Goal: Find specific page/section: Find specific page/section

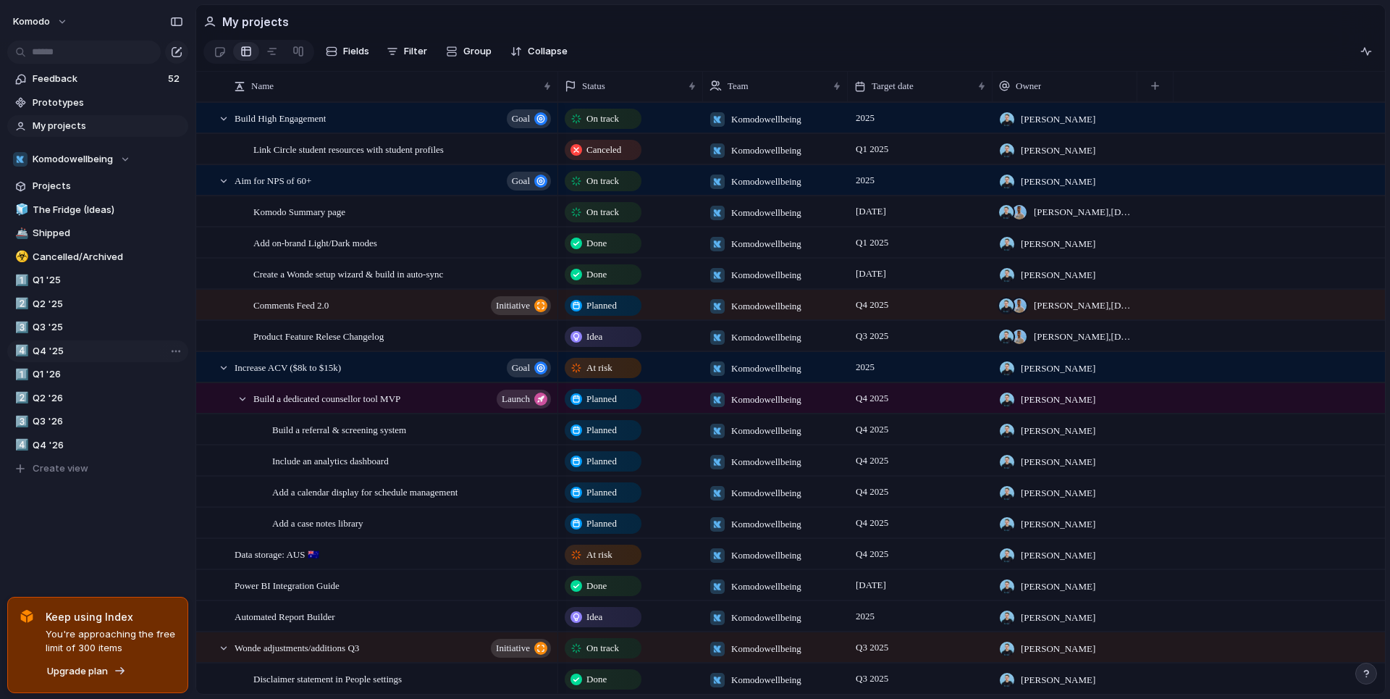
click at [75, 350] on span "Q4 '25" at bounding box center [108, 351] width 151 height 14
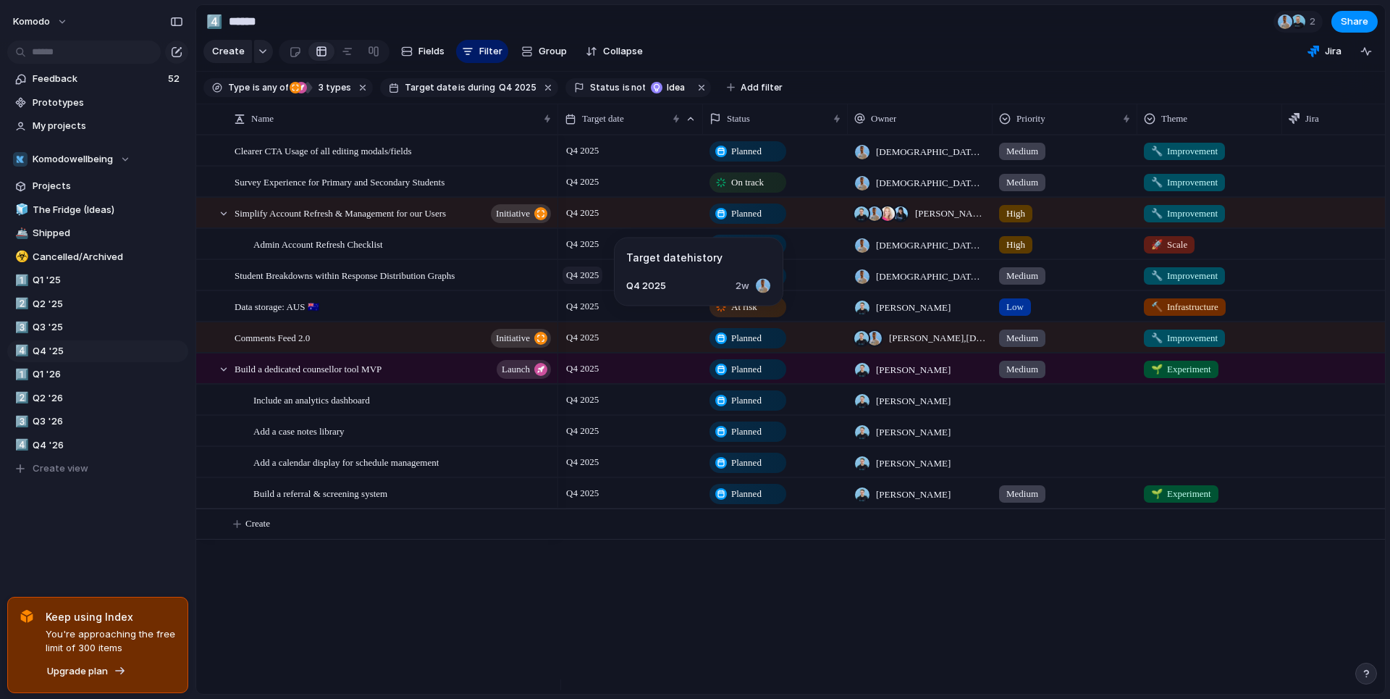
click at [597, 284] on span "Q4 2025" at bounding box center [582, 274] width 40 height 17
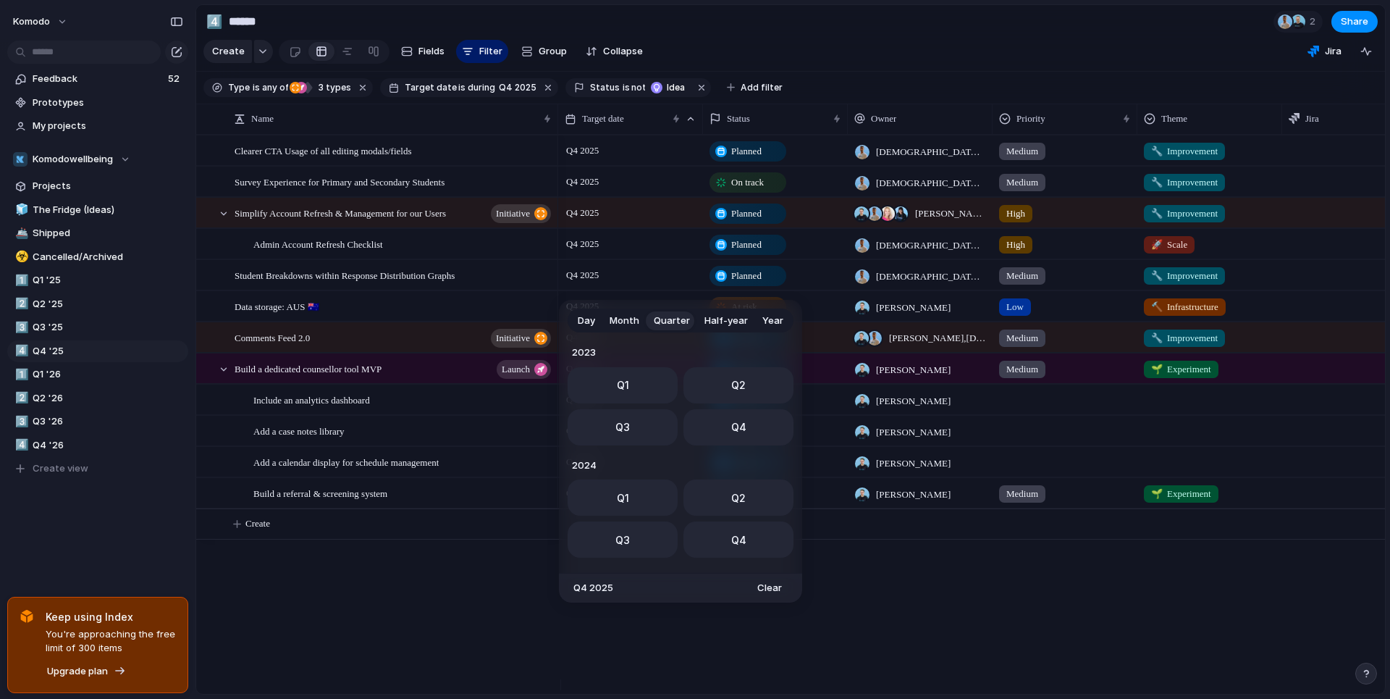
scroll to position [229, 0]
click at [747, 161] on div "Day Month Quarter Half-year Year [DATE] Q1 Q2 Q3 Q4 2024 Q1 Q2 Q3 Q4 2025 Q1 Q2…" at bounding box center [695, 349] width 1390 height 699
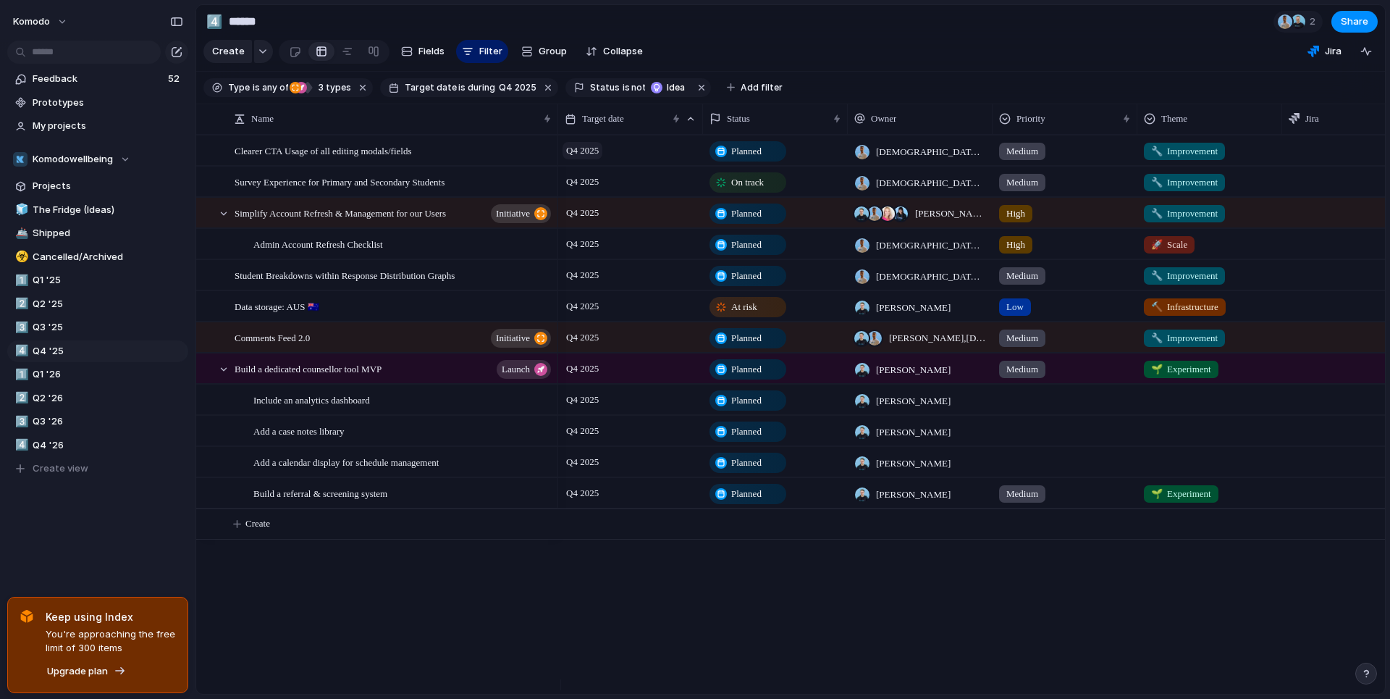
click at [600, 159] on span "Q4 2025" at bounding box center [582, 150] width 40 height 17
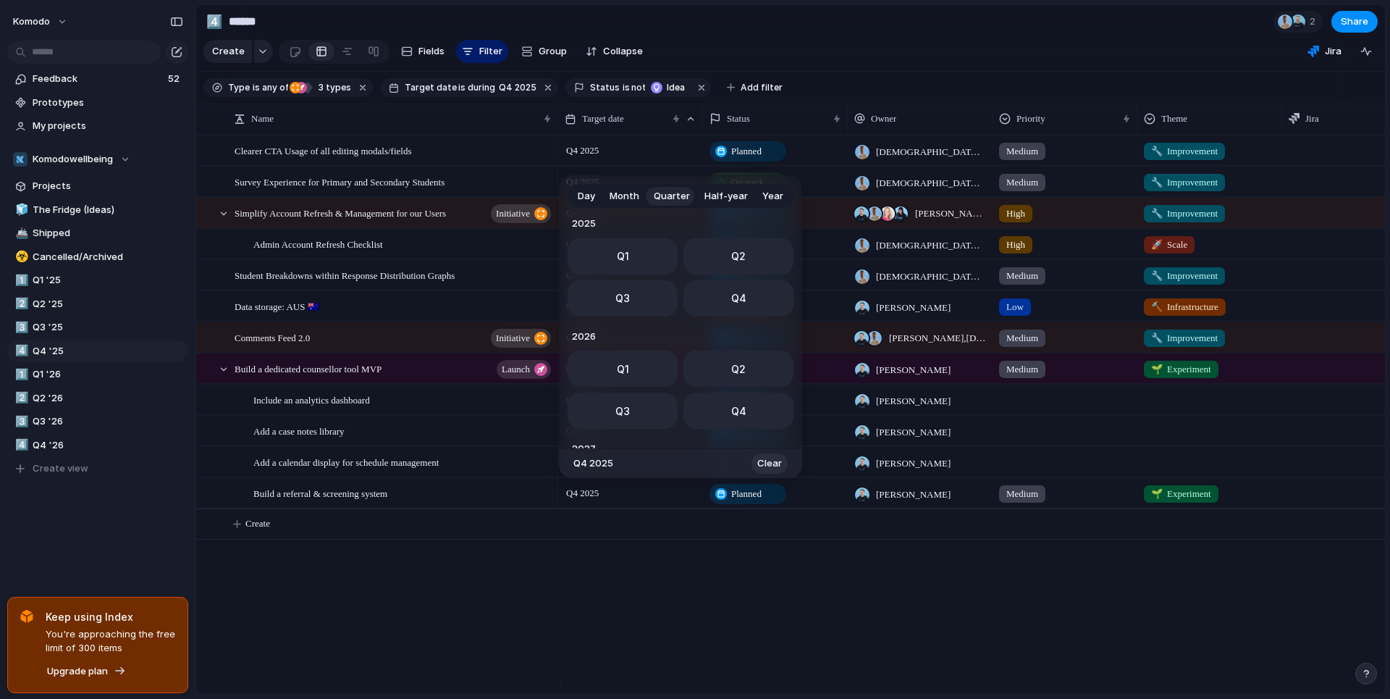
click at [765, 464] on span "Clear" at bounding box center [769, 463] width 25 height 14
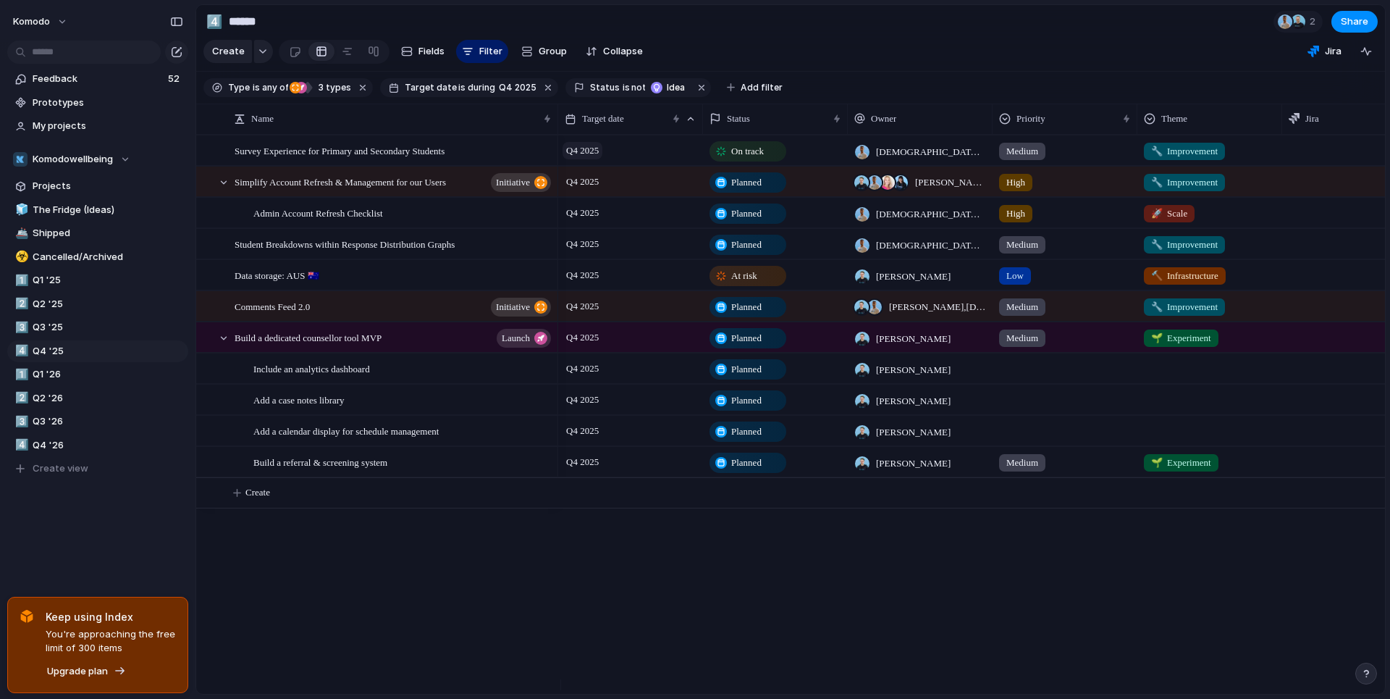
click at [582, 159] on span "Q4 2025" at bounding box center [582, 150] width 40 height 17
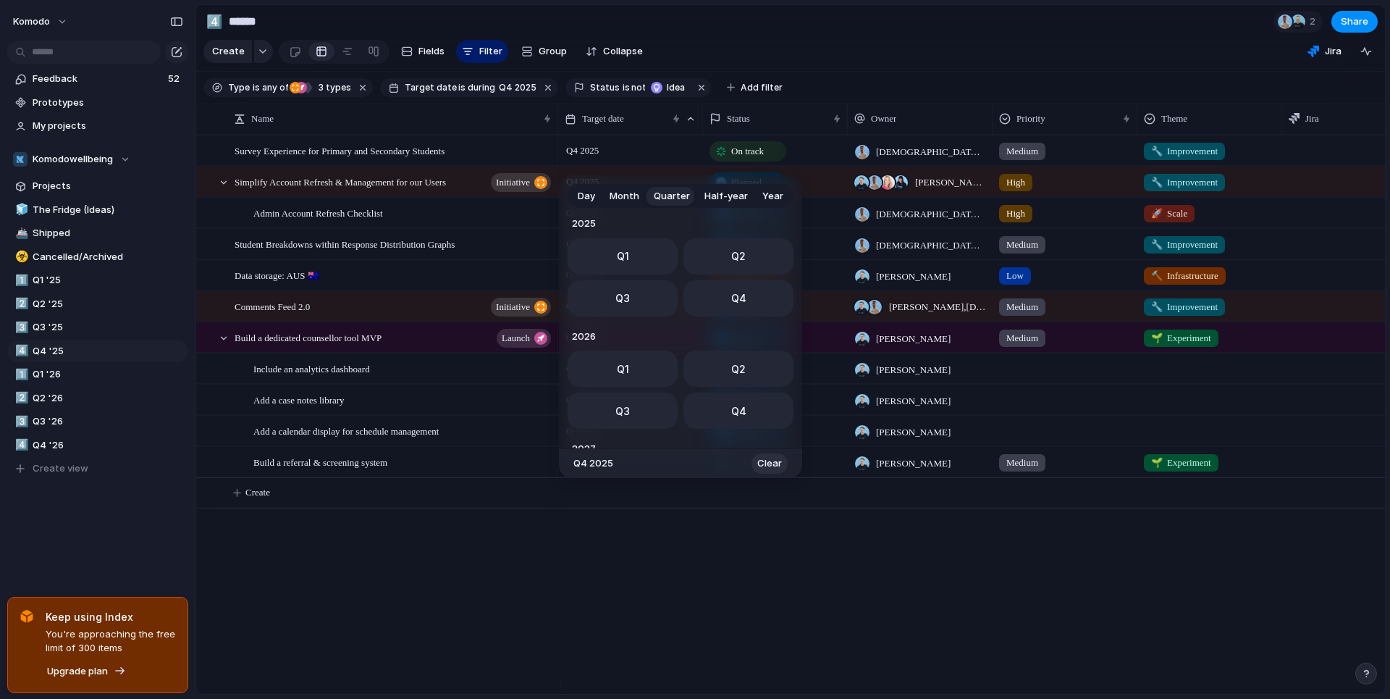
click at [762, 462] on span "Clear" at bounding box center [769, 463] width 25 height 14
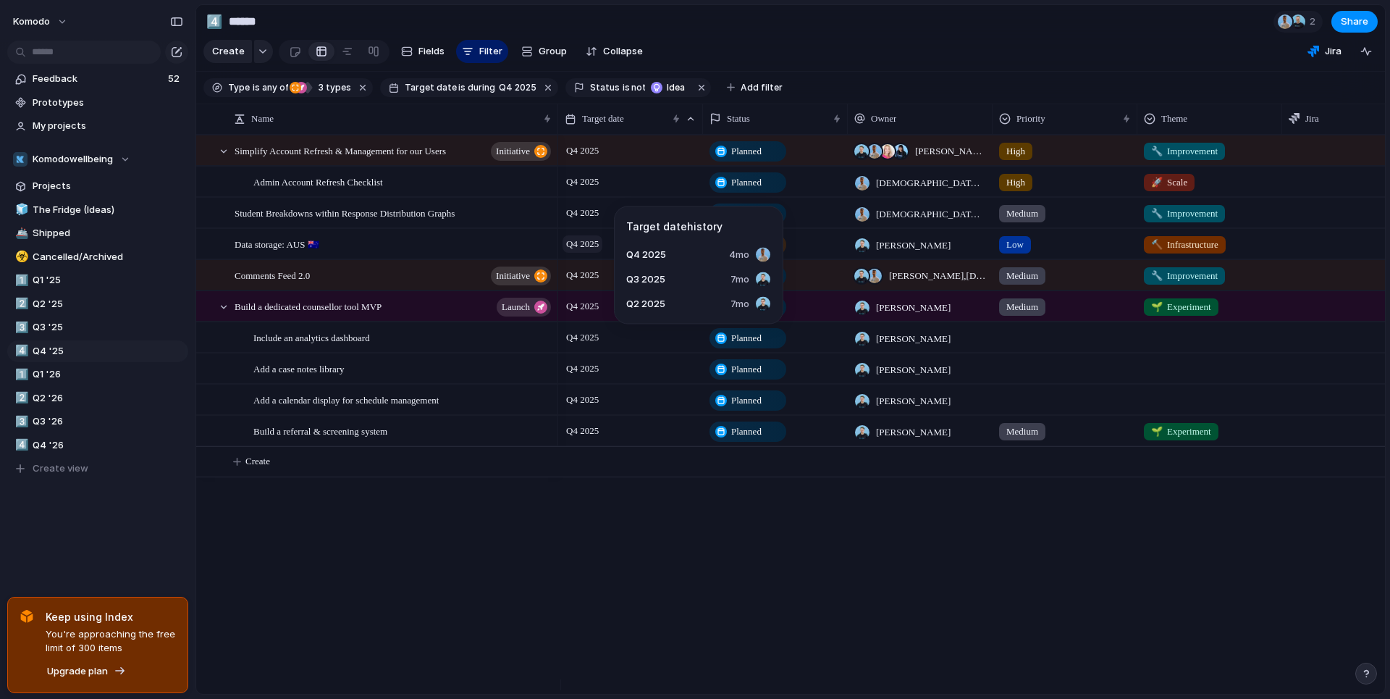
click at [597, 253] on span "Q4 2025" at bounding box center [582, 243] width 40 height 17
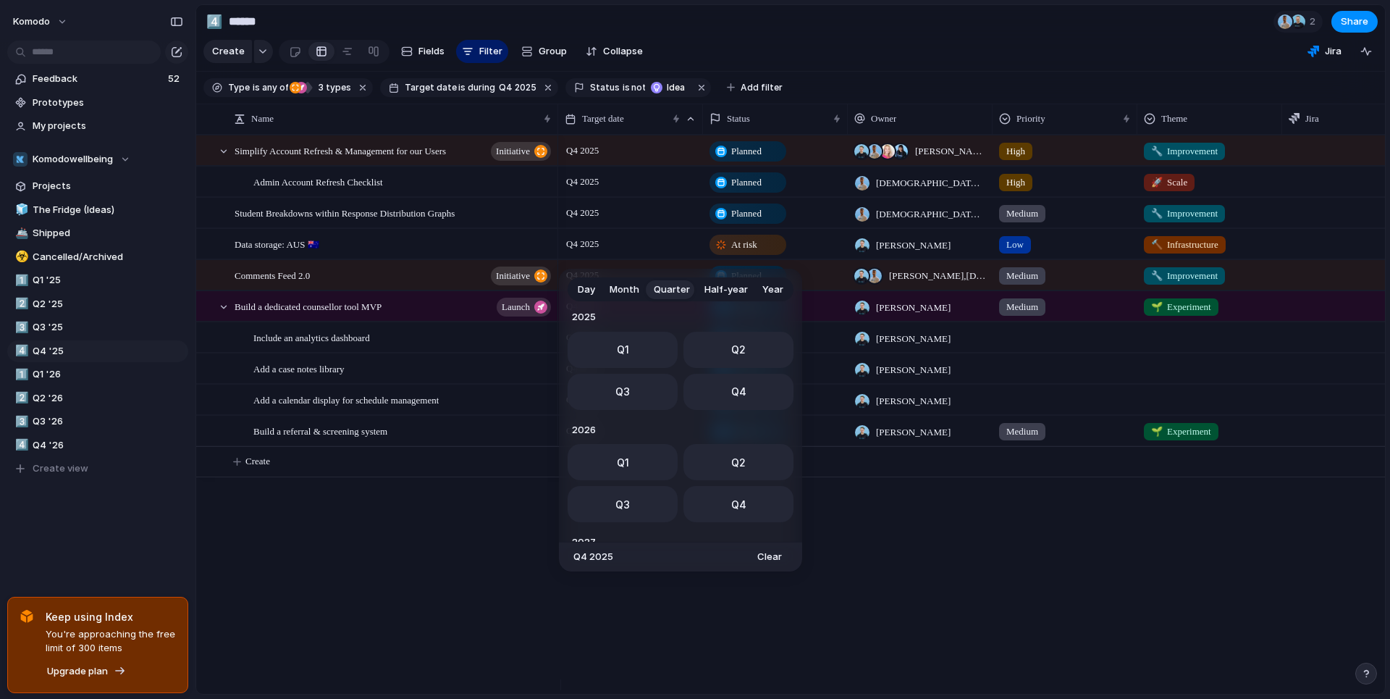
click at [767, 559] on span "Clear" at bounding box center [769, 556] width 25 height 14
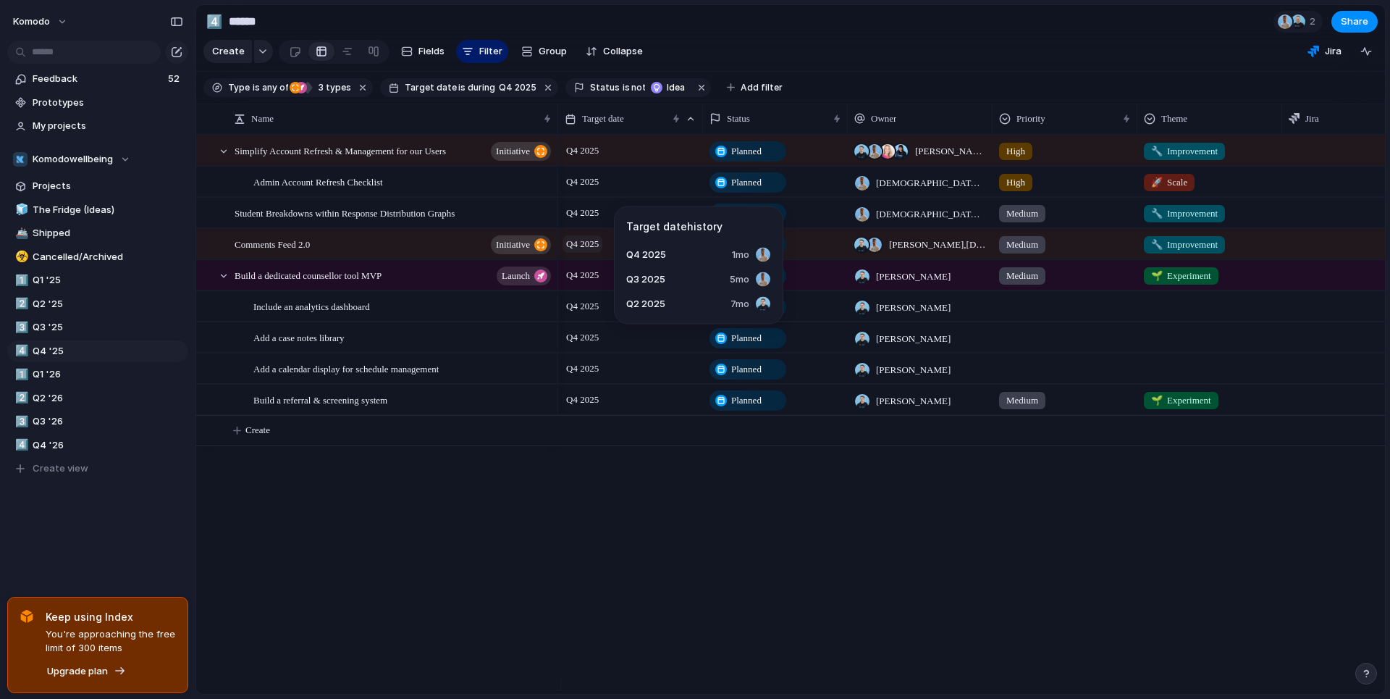
click at [591, 253] on span "Q4 2025" at bounding box center [582, 243] width 40 height 17
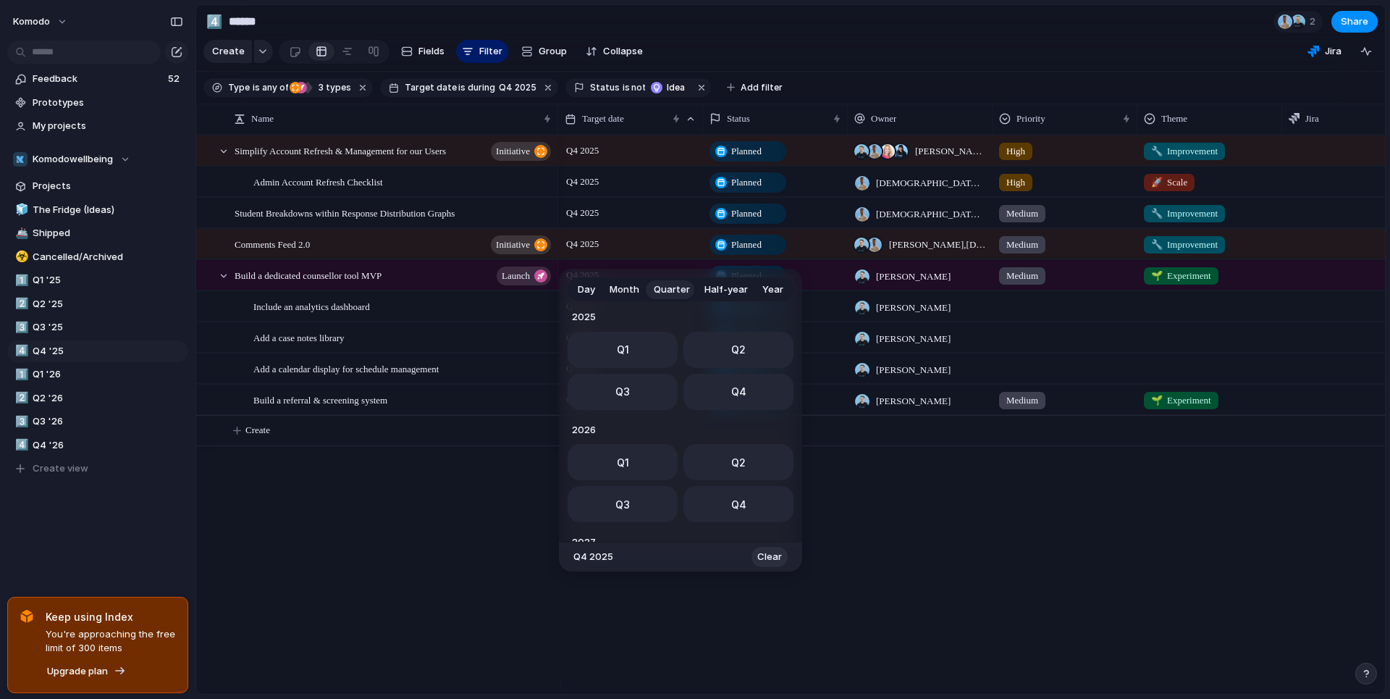
click at [770, 555] on span "Clear" at bounding box center [769, 556] width 25 height 14
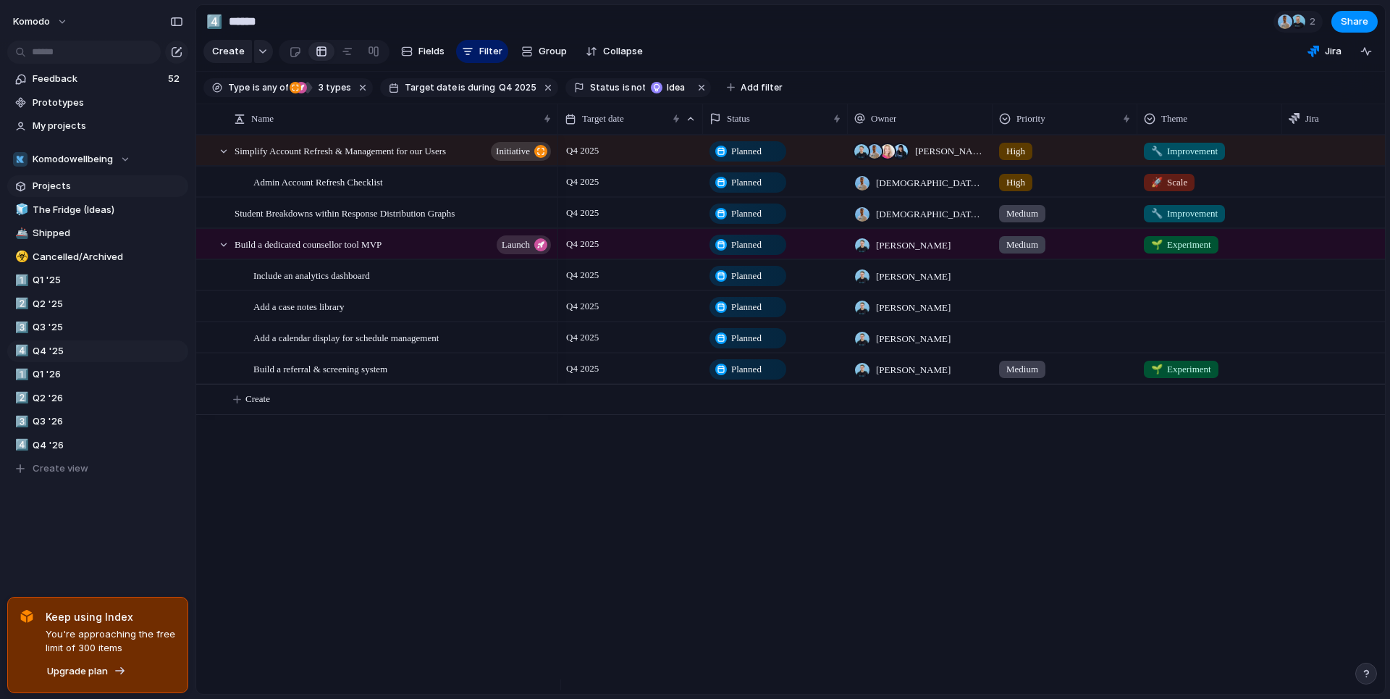
click at [71, 182] on span "Projects" at bounding box center [108, 186] width 151 height 14
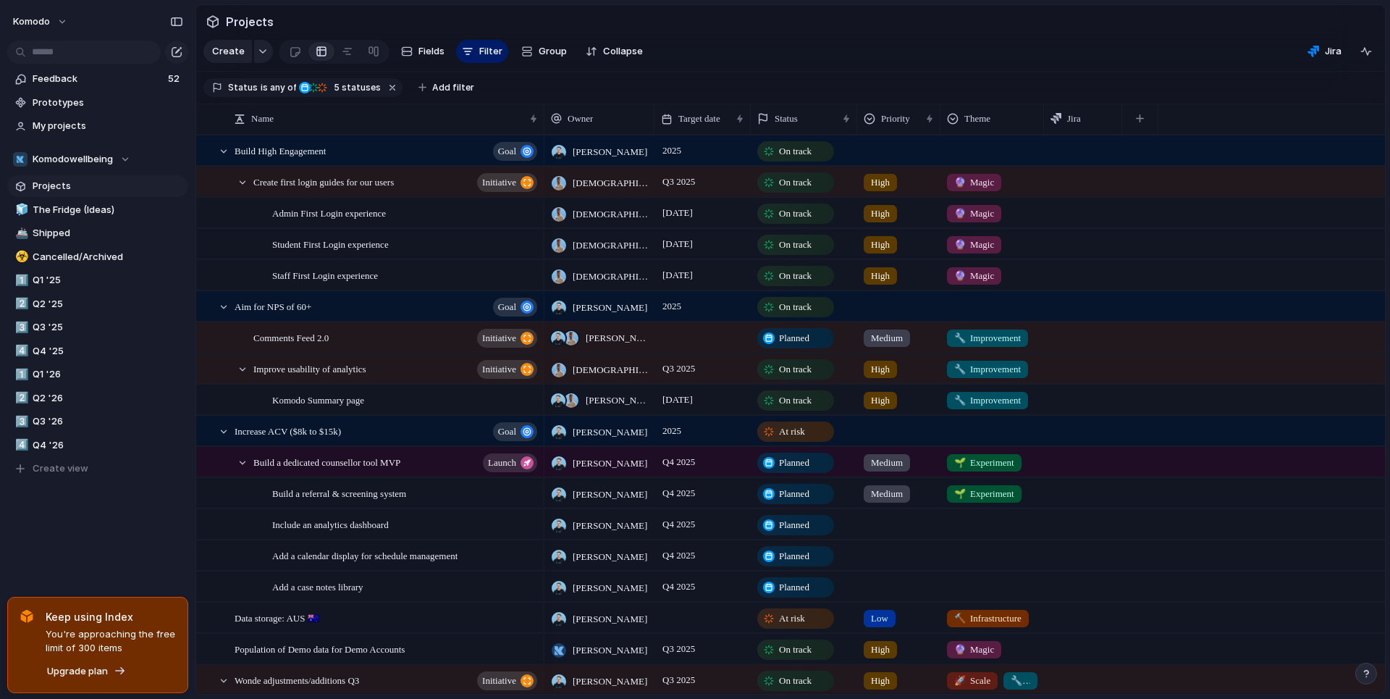
click at [802, 345] on span "Planned" at bounding box center [794, 338] width 30 height 14
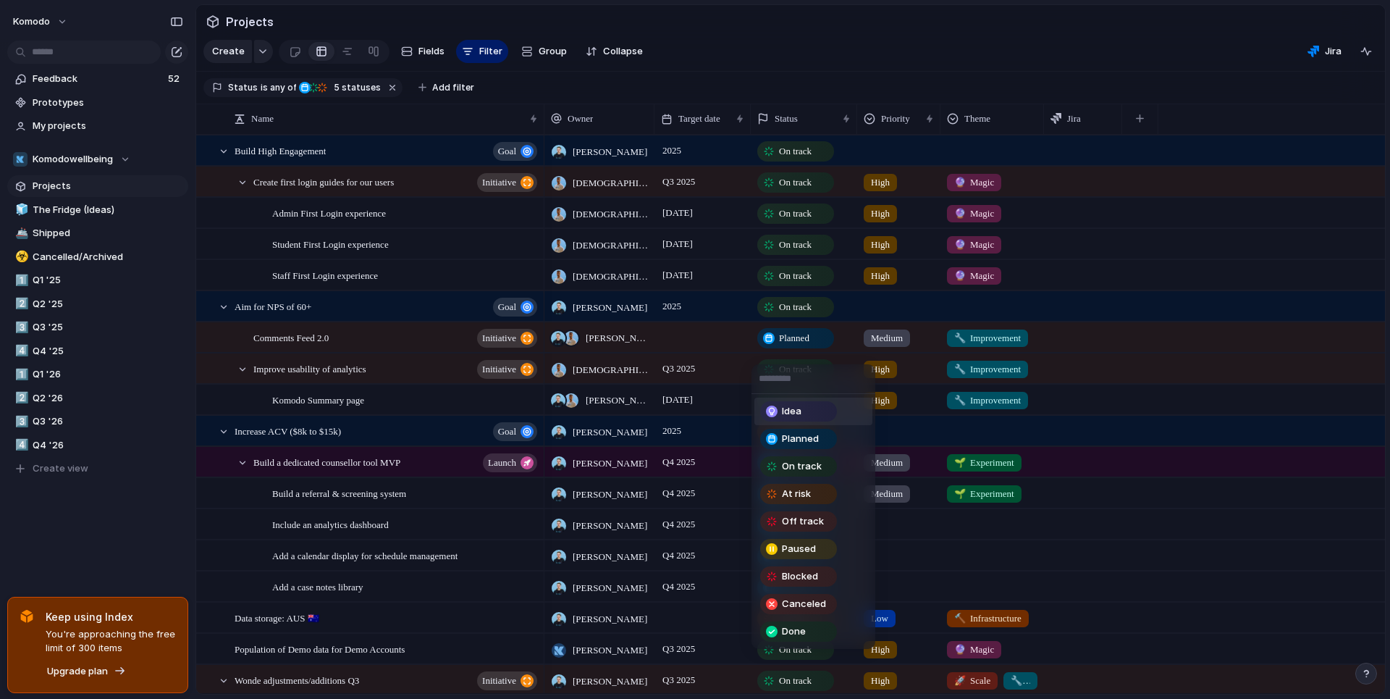
click at [801, 416] on div "Idea" at bounding box center [799, 410] width 74 height 17
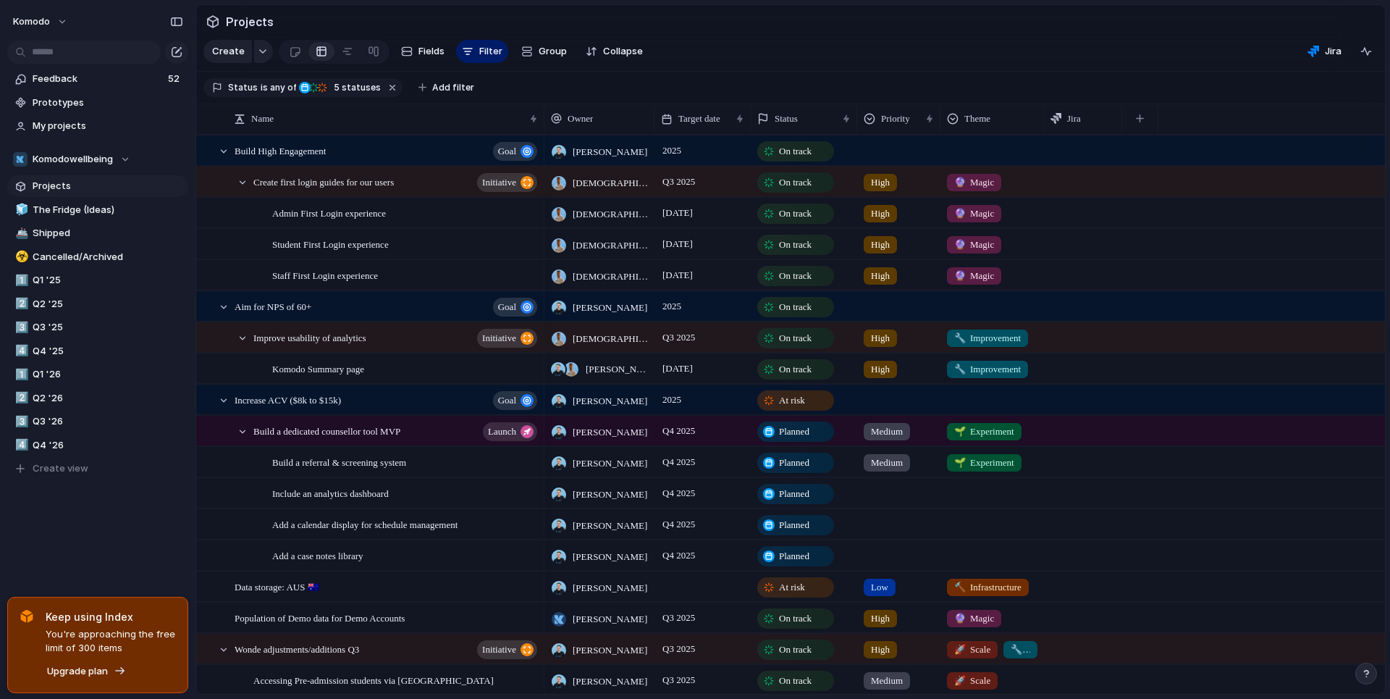
scroll to position [116, 0]
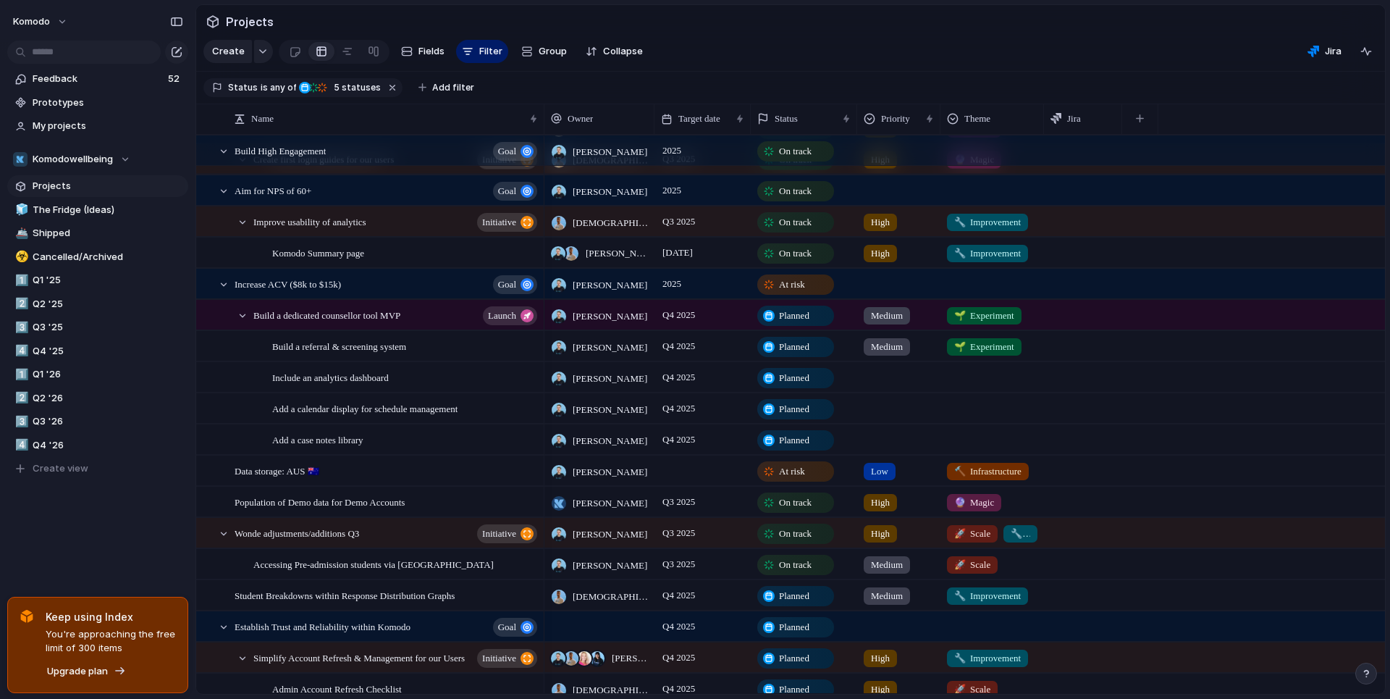
click at [814, 480] on div "At risk" at bounding box center [796, 471] width 74 height 17
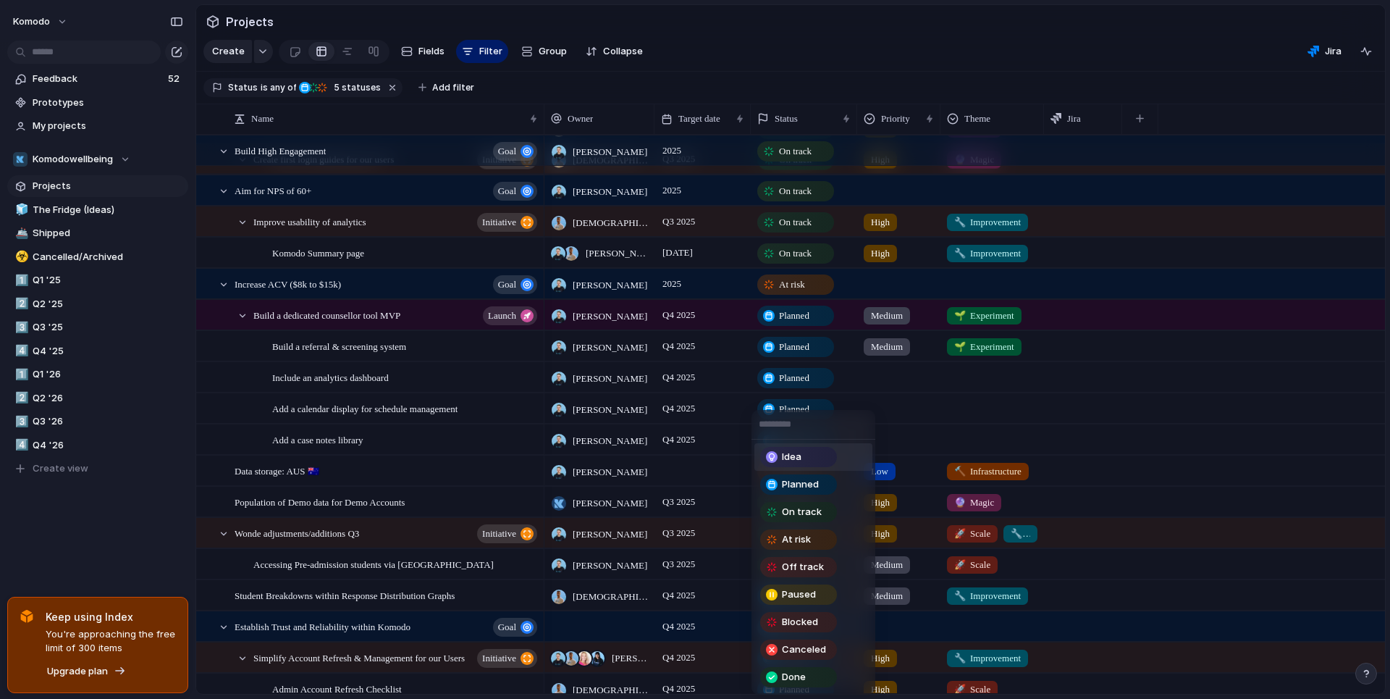
click at [808, 455] on div "Idea" at bounding box center [799, 456] width 74 height 17
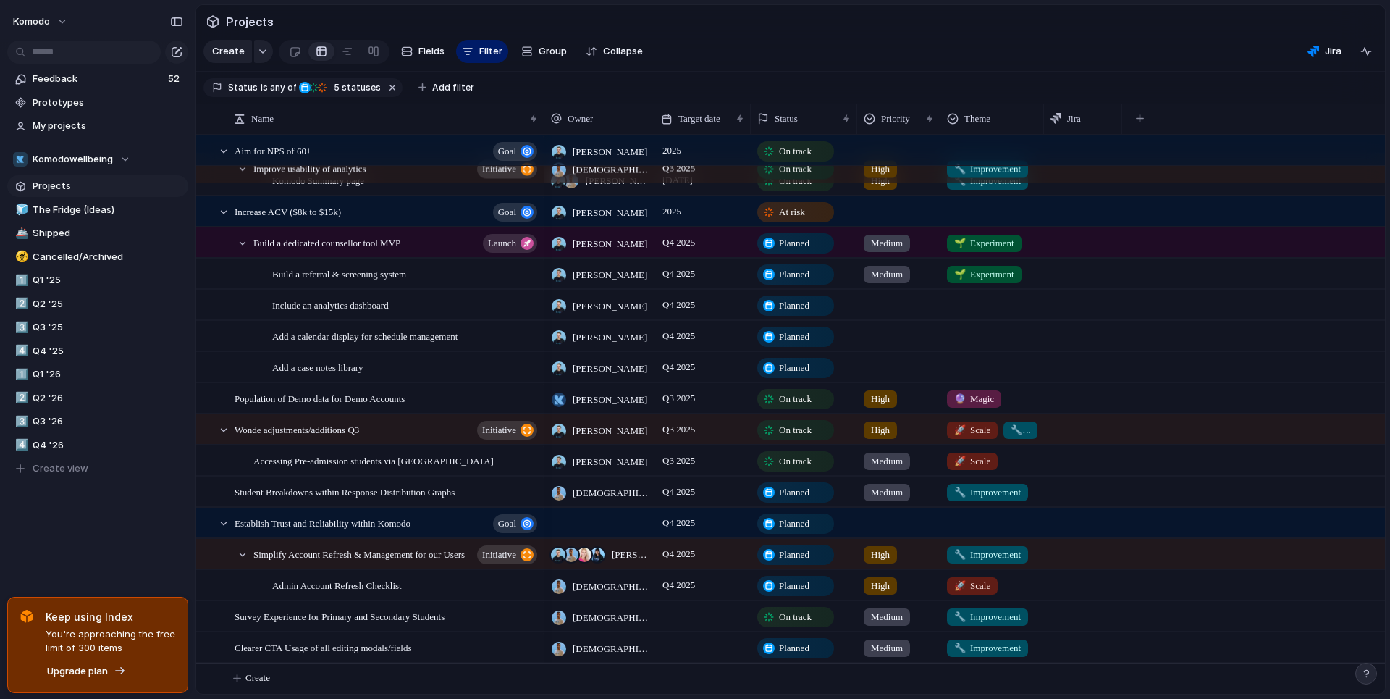
scroll to position [200, 0]
click at [792, 612] on span "On track" at bounding box center [795, 617] width 33 height 14
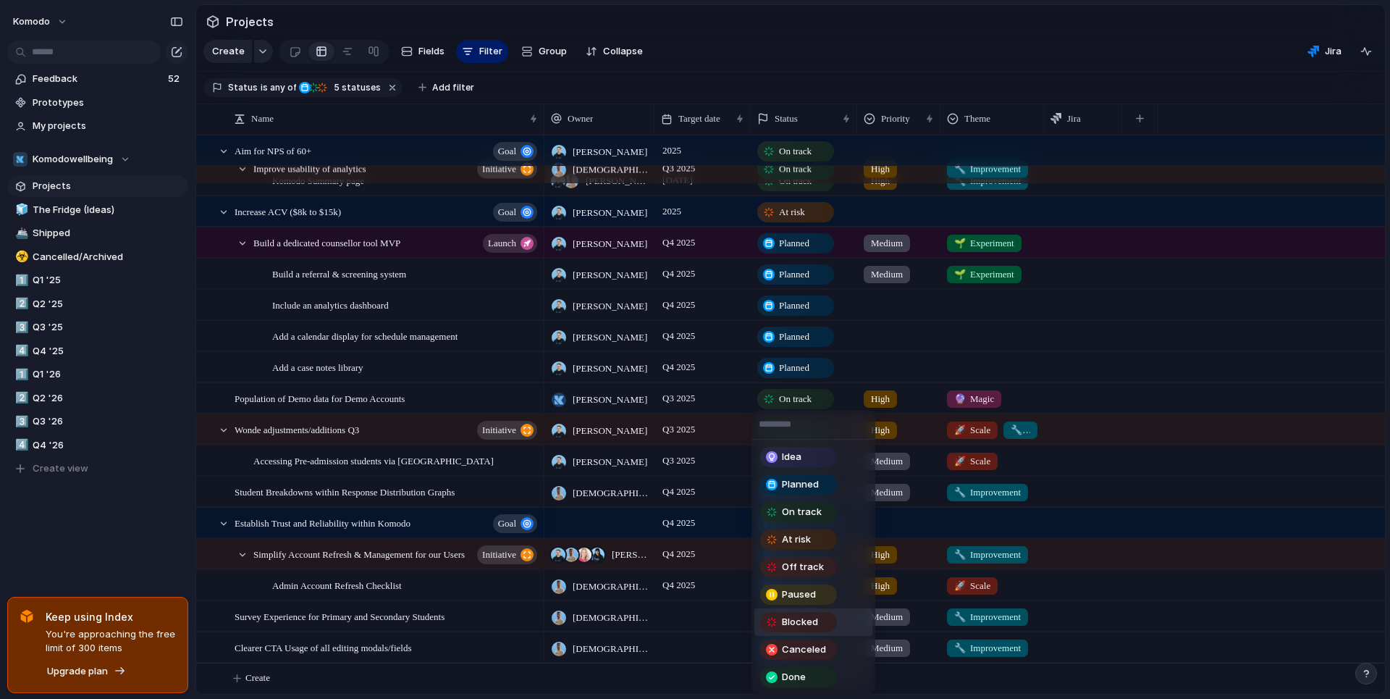
click at [691, 649] on div "Idea Planned On track At risk Off track Paused Blocked Canceled Done" at bounding box center [695, 349] width 1390 height 699
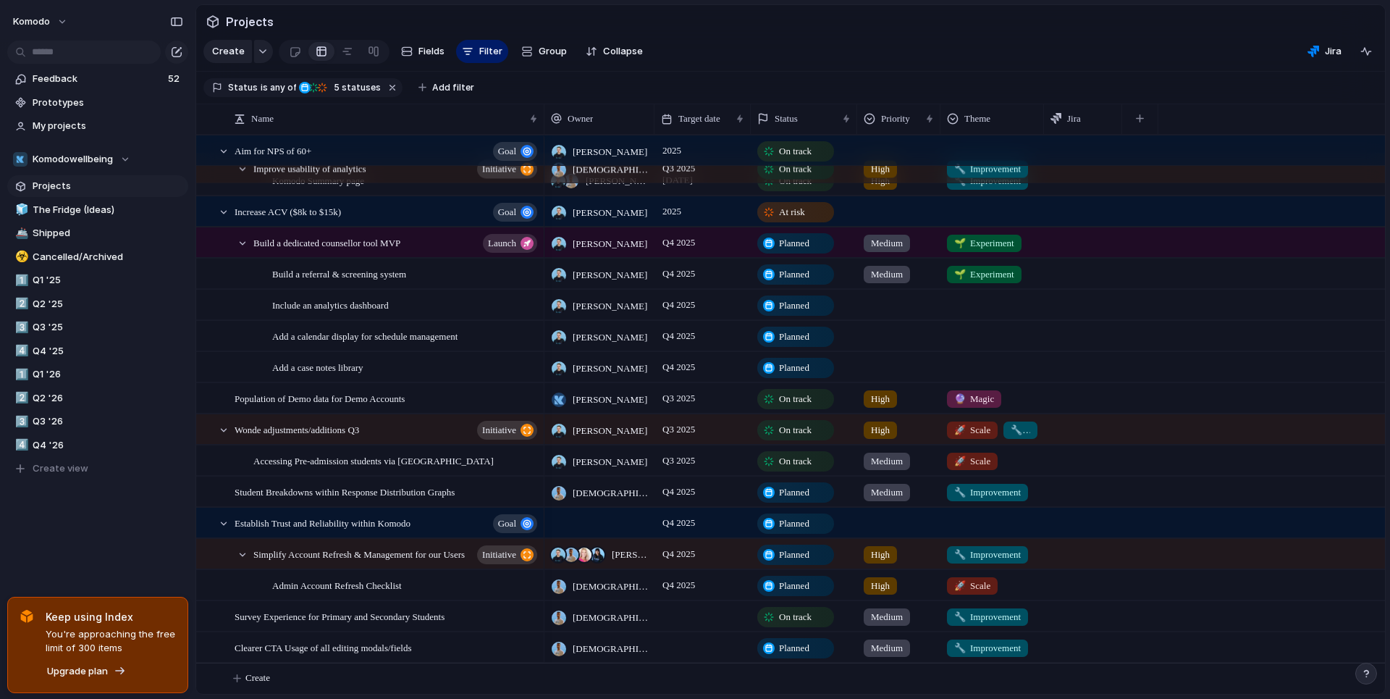
click at [776, 646] on div "Planned" at bounding box center [796, 647] width 74 height 17
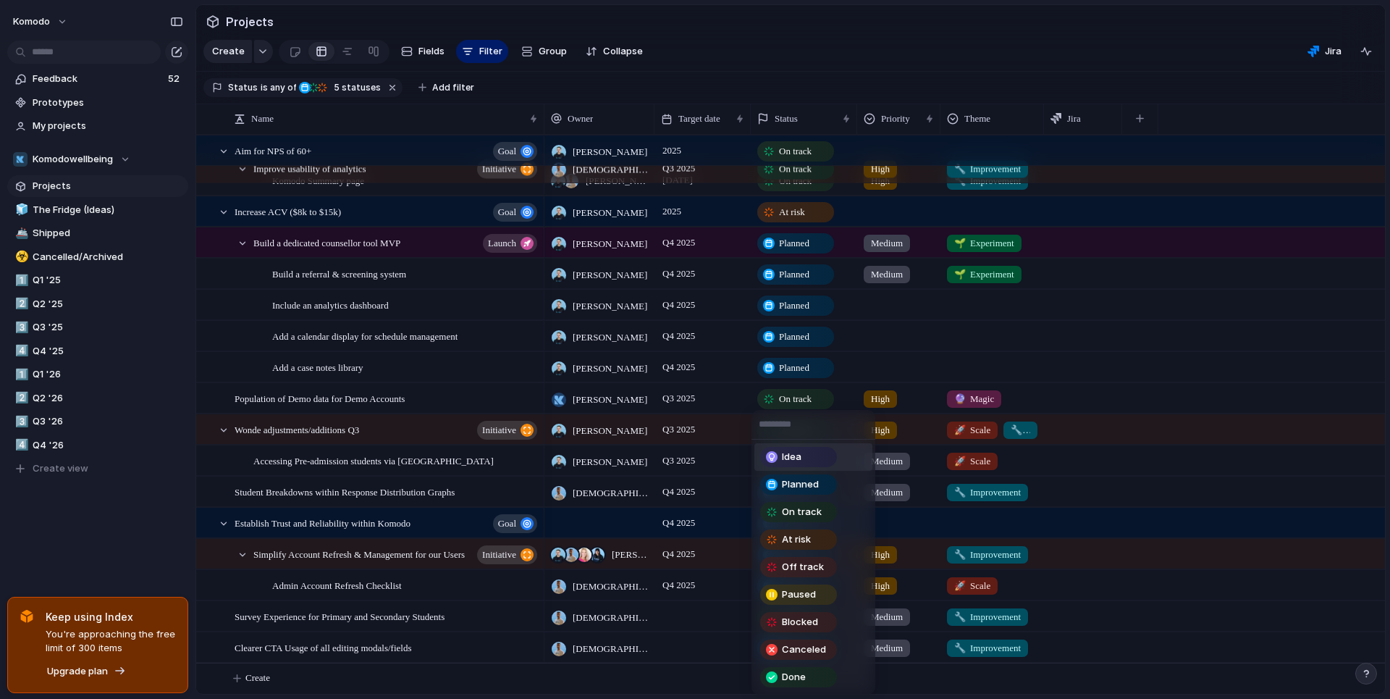
click at [797, 457] on span "Idea" at bounding box center [792, 457] width 20 height 14
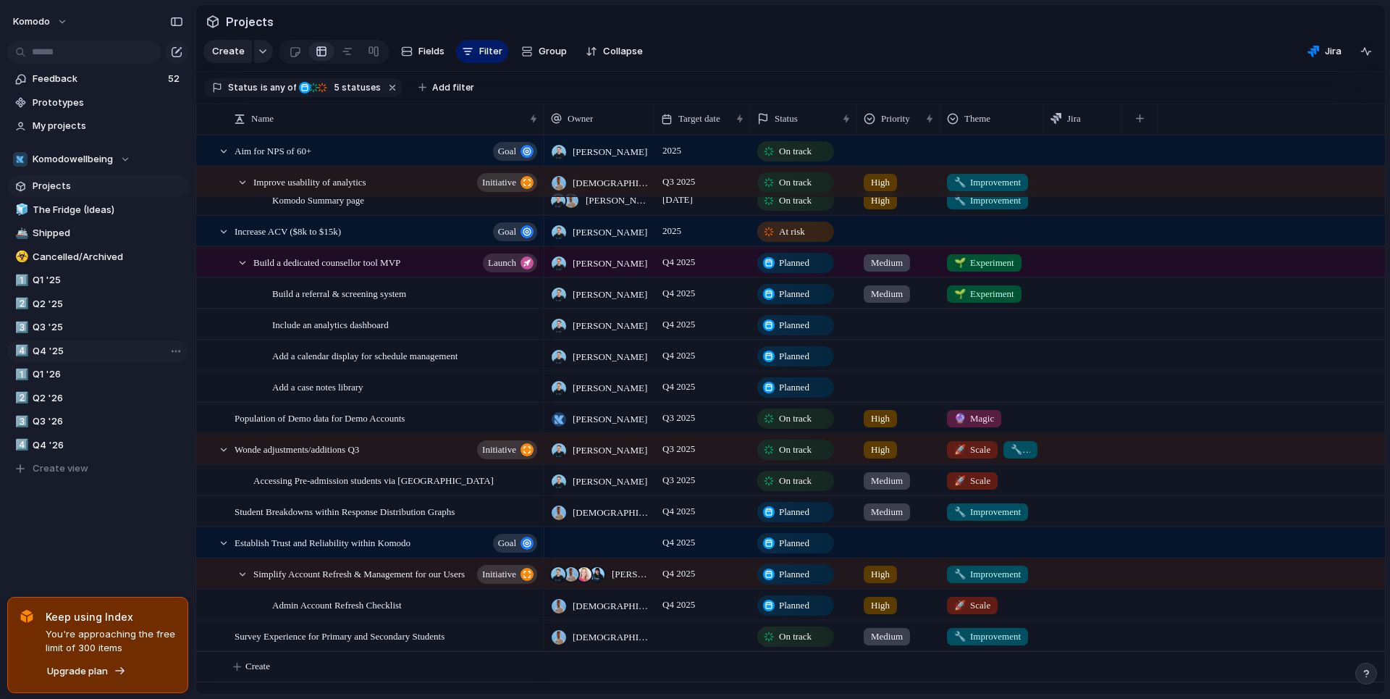
click at [64, 353] on span "Q4 '25" at bounding box center [108, 351] width 151 height 14
